Goal: Transaction & Acquisition: Obtain resource

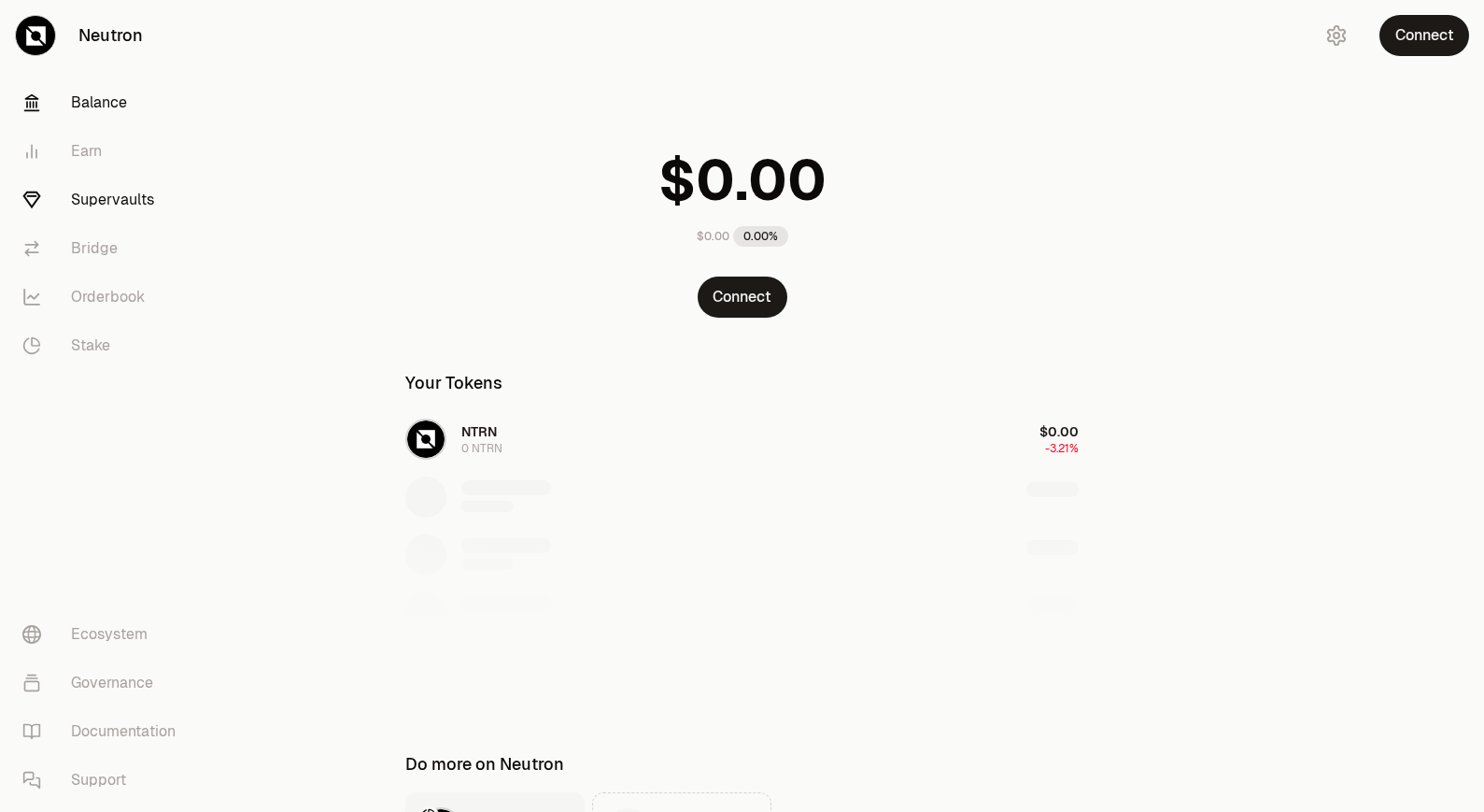
click at [100, 193] on link "Supervaults" at bounding box center [105, 199] width 194 height 49
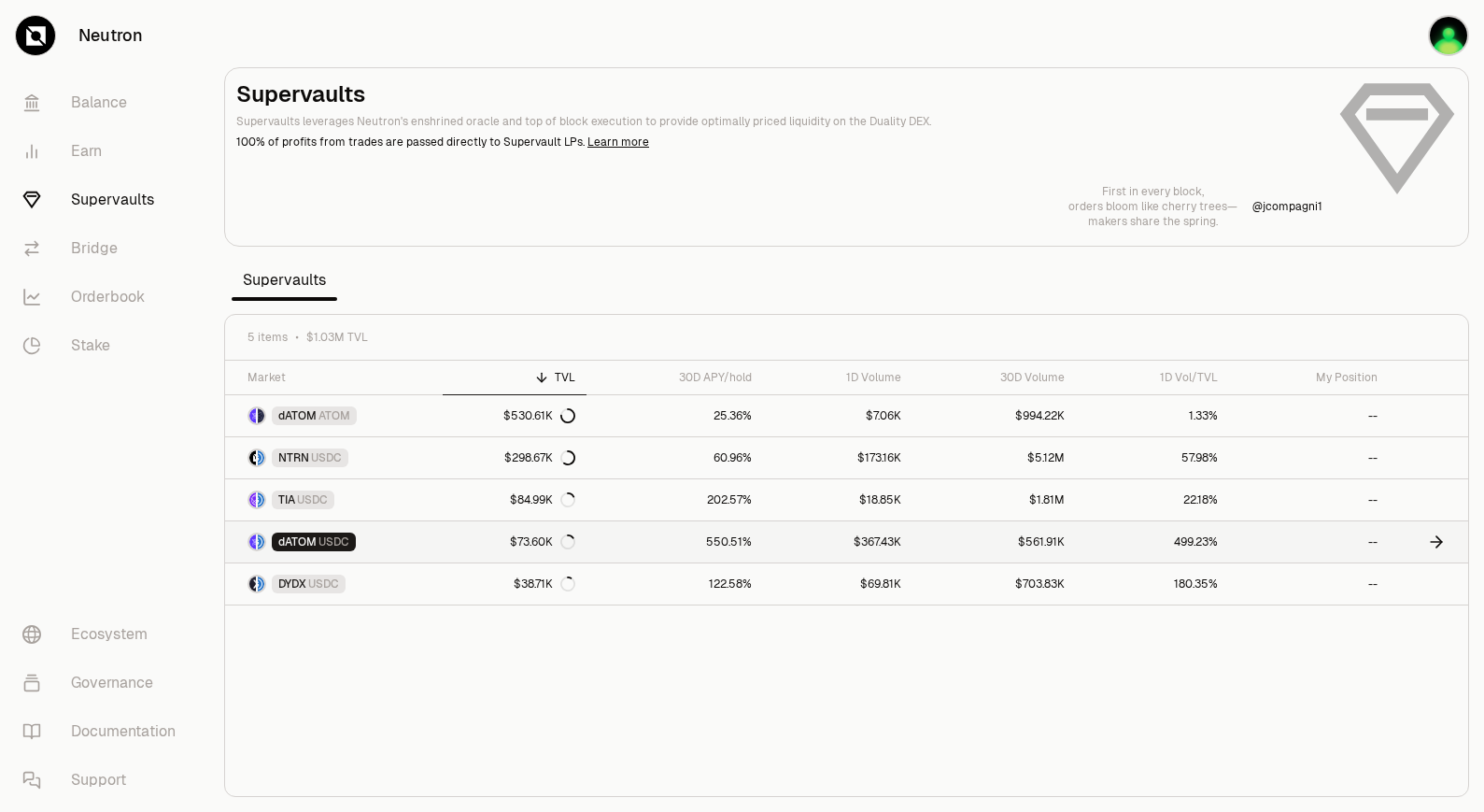
click at [656, 545] on link "550.51%" at bounding box center [674, 541] width 176 height 41
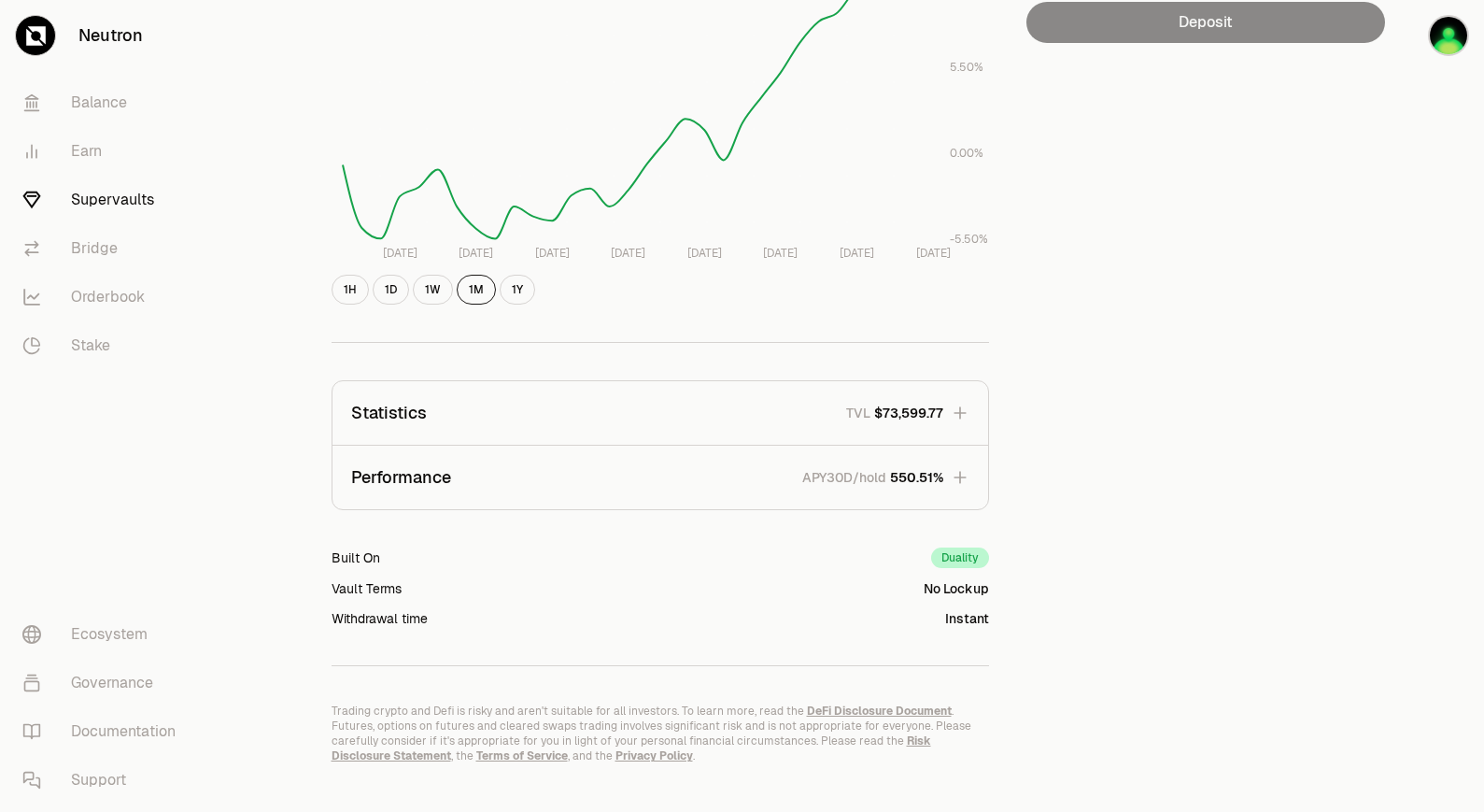
scroll to position [409, 0]
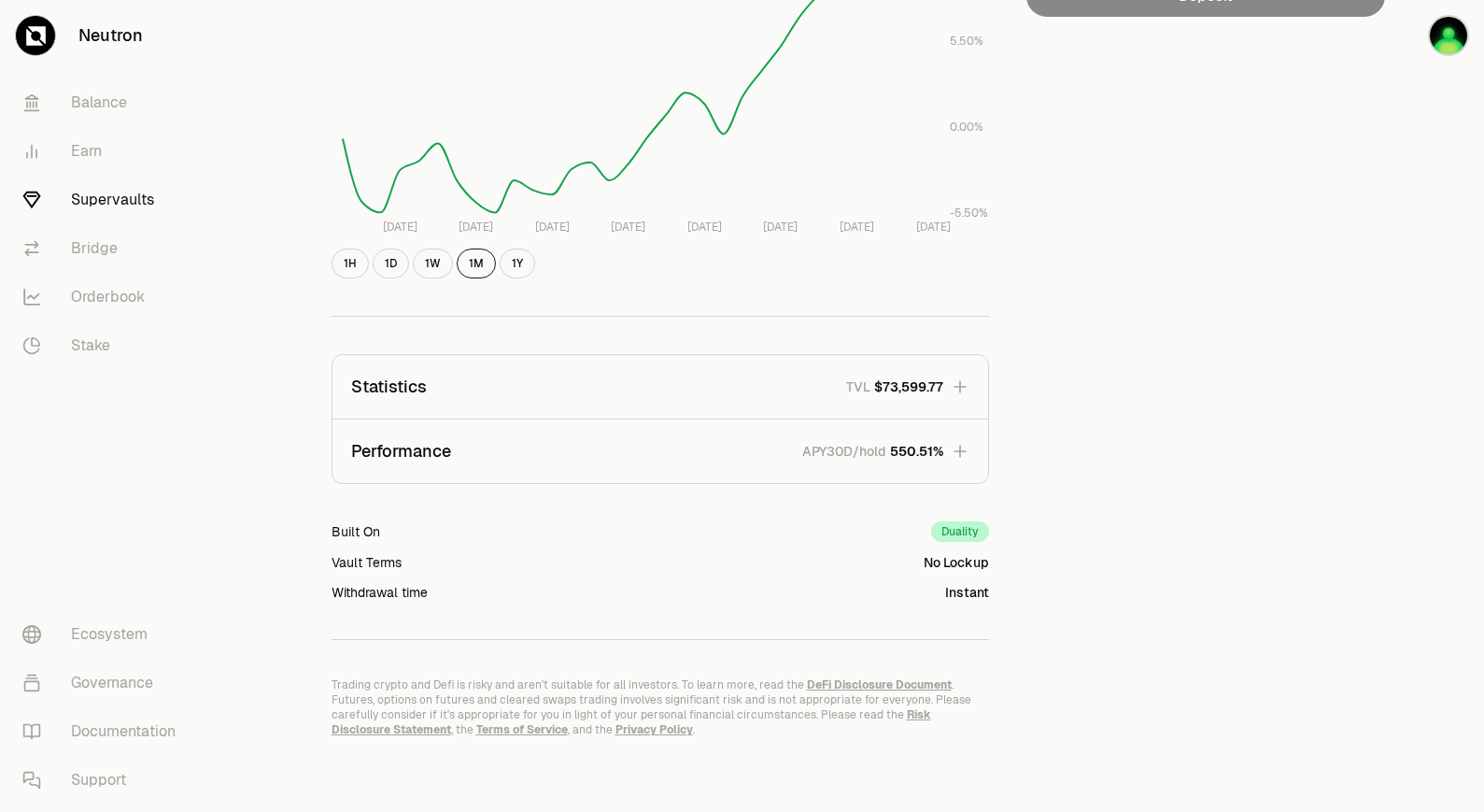
click at [956, 459] on icon "button" at bounding box center [959, 451] width 19 height 19
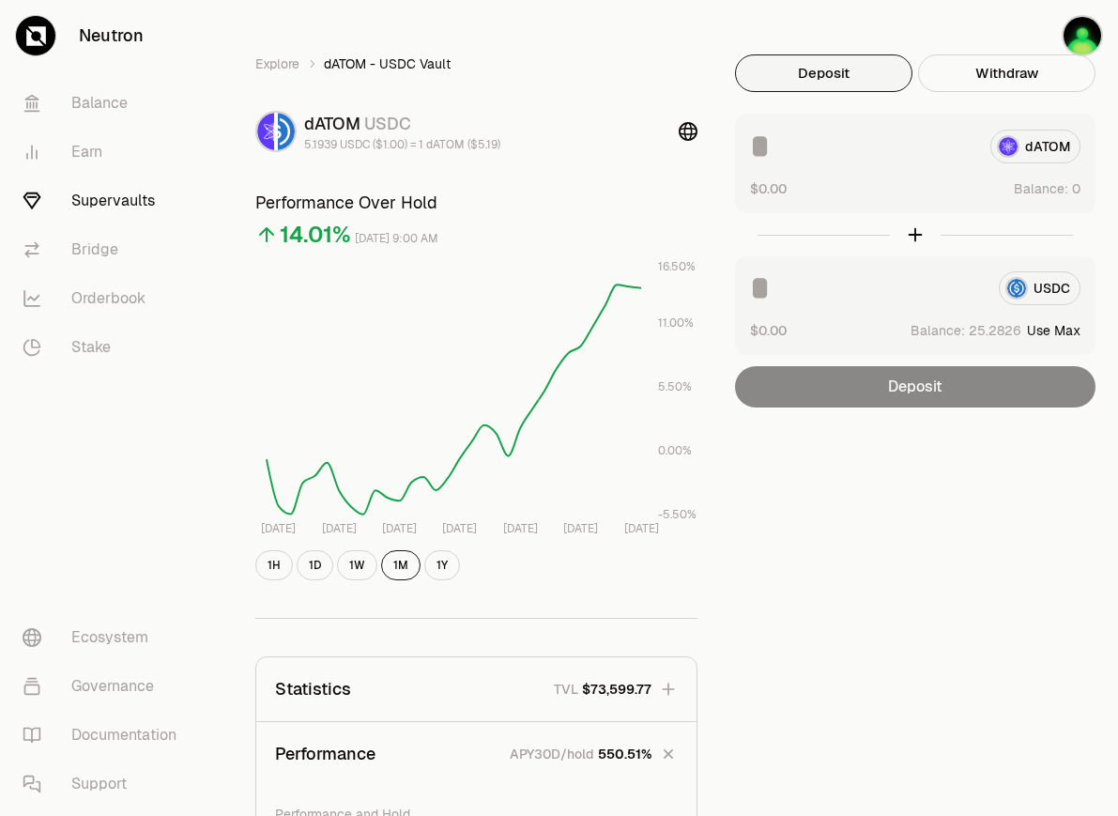
scroll to position [0, 0]
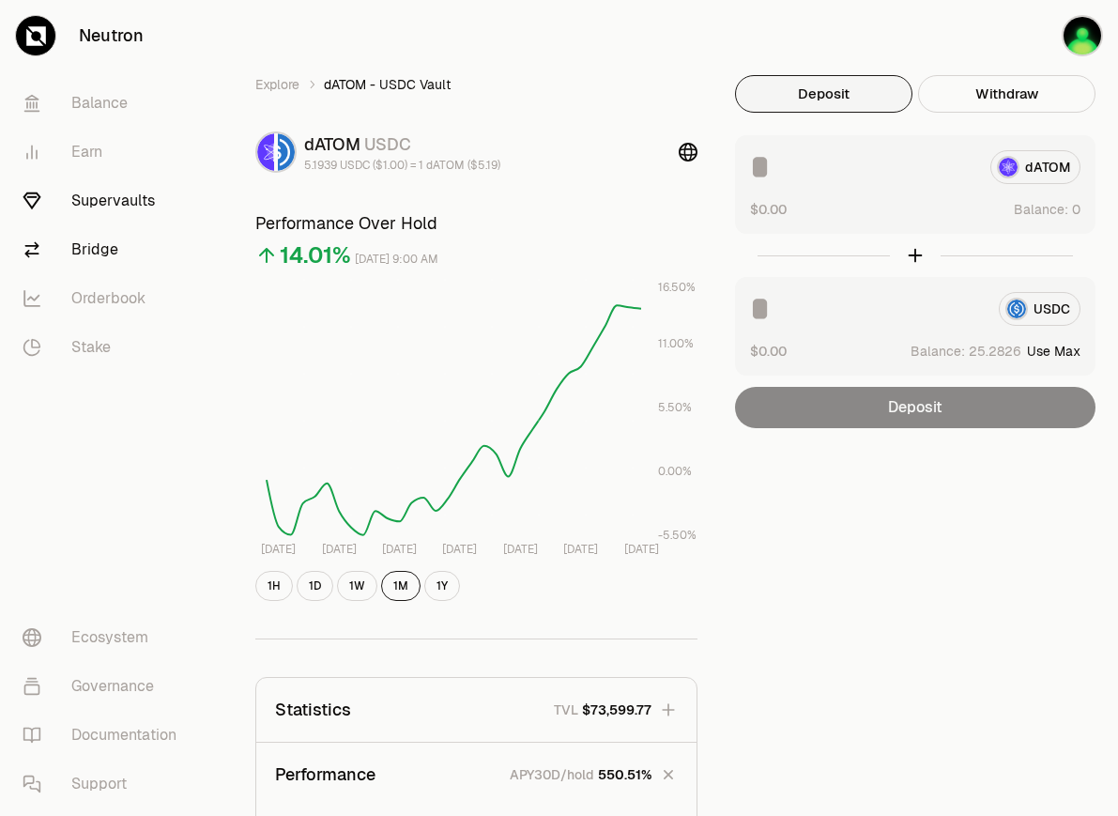
click at [109, 258] on link "Bridge" at bounding box center [105, 249] width 195 height 49
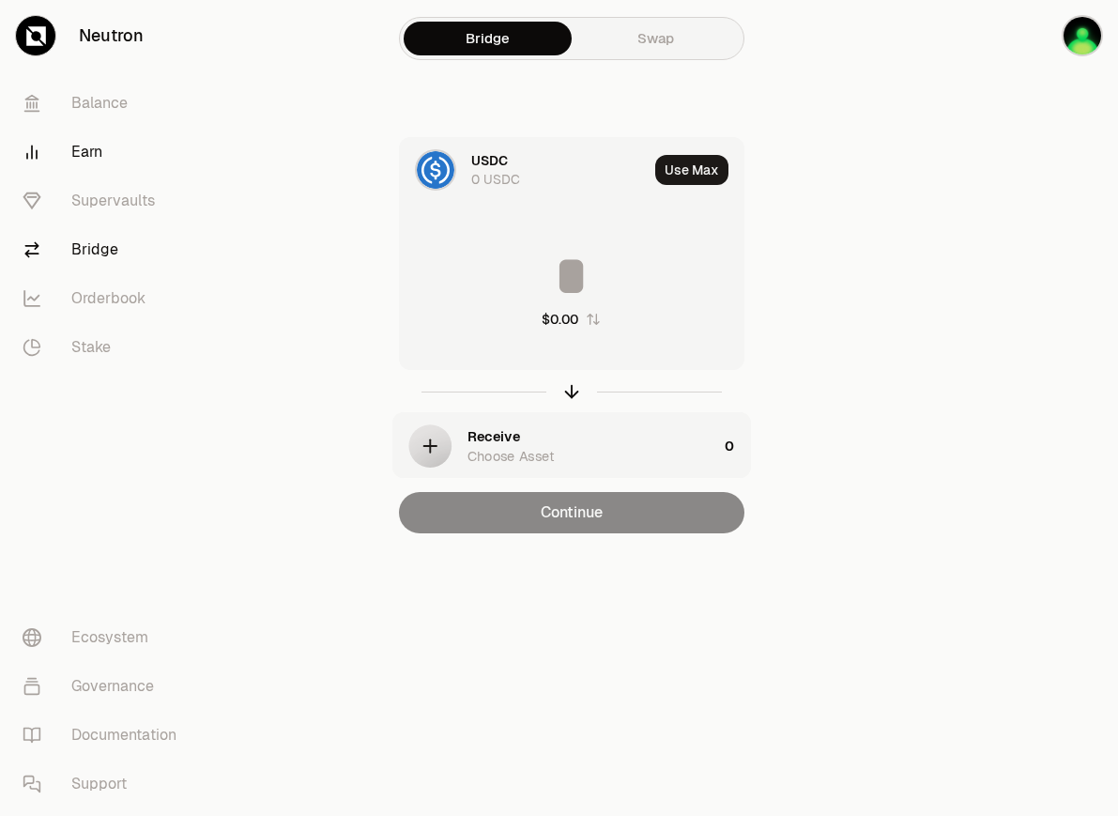
click at [102, 150] on link "Earn" at bounding box center [105, 152] width 195 height 49
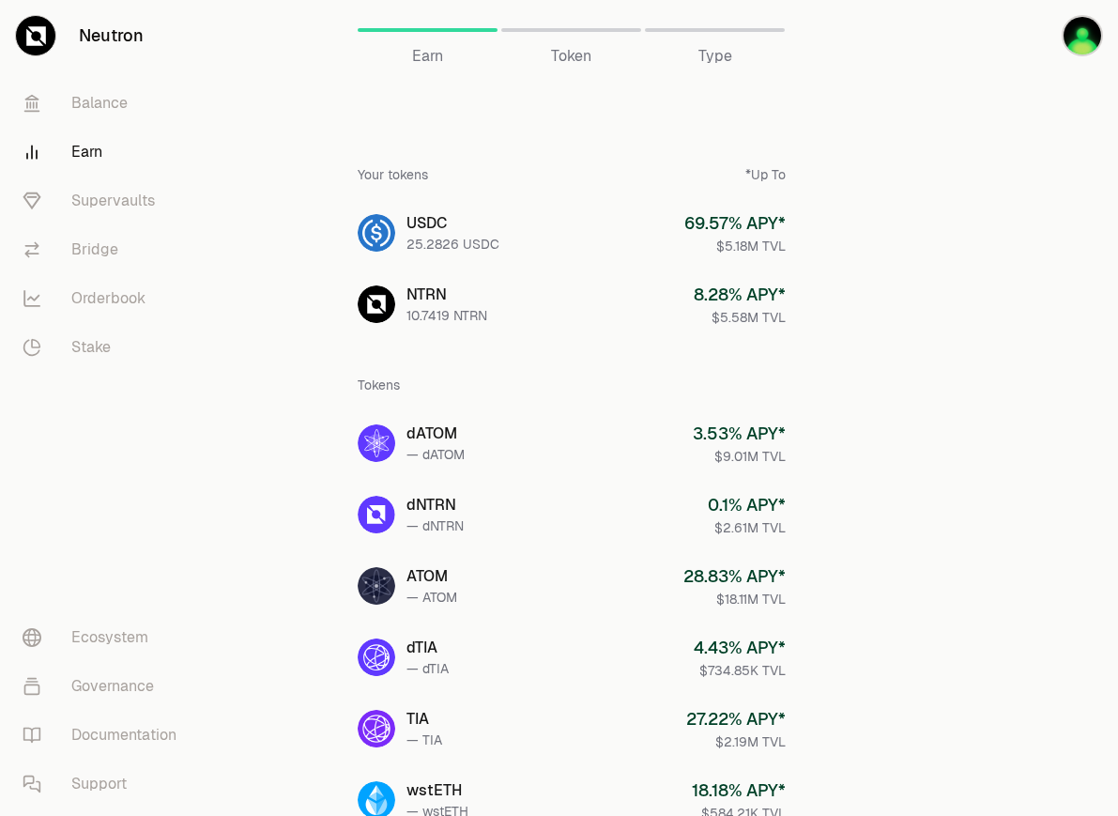
drag, startPoint x: 891, startPoint y: 393, endPoint x: 874, endPoint y: 342, distance: 54.3
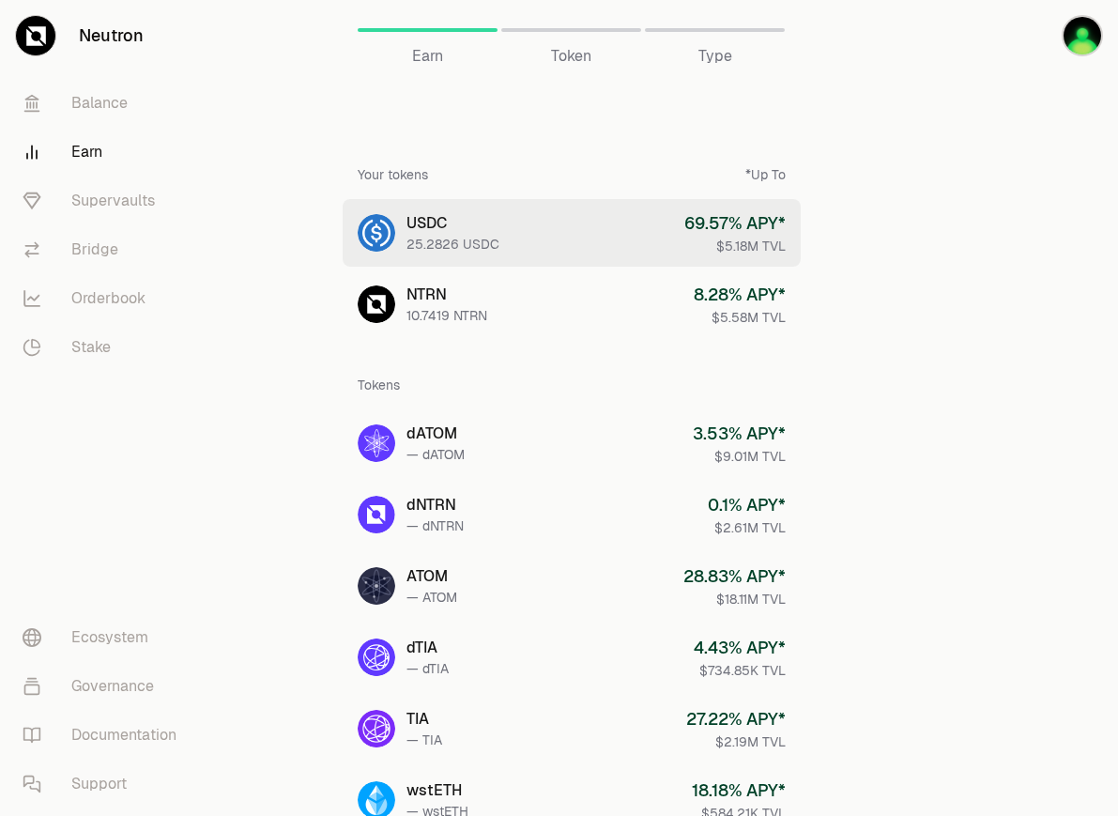
click at [562, 211] on link "USDC 25.2826 USDC 69.57 % APY* $5.18M TVL" at bounding box center [572, 233] width 458 height 68
